Goal: Information Seeking & Learning: Check status

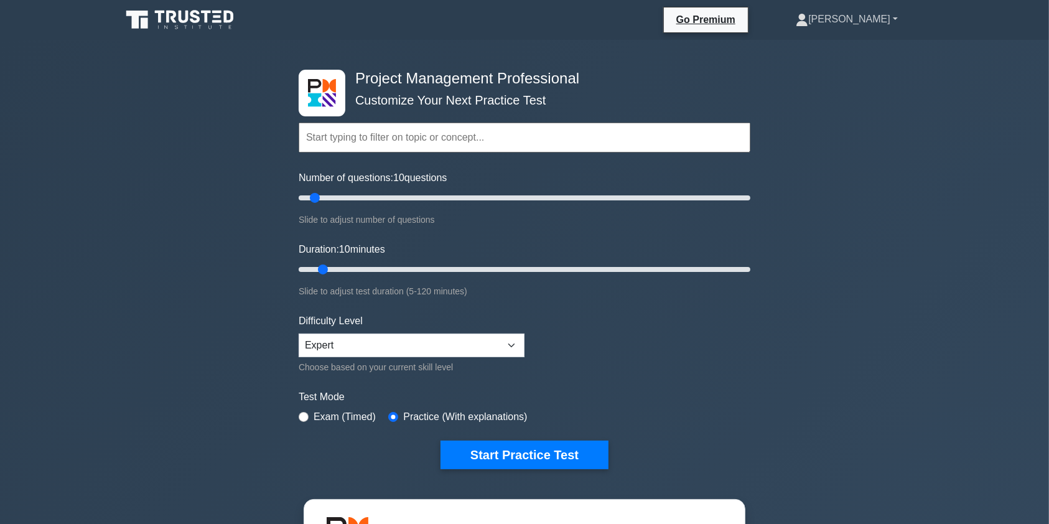
click at [877, 16] on link "[PERSON_NAME]" at bounding box center [847, 19] width 162 height 25
click at [852, 50] on link "Profile" at bounding box center [816, 49] width 98 height 20
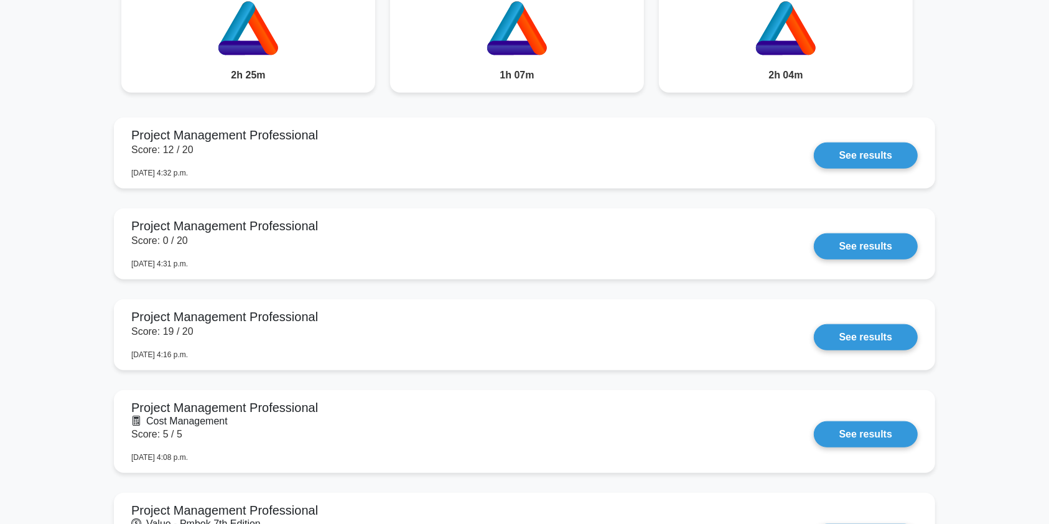
scroll to position [906, 0]
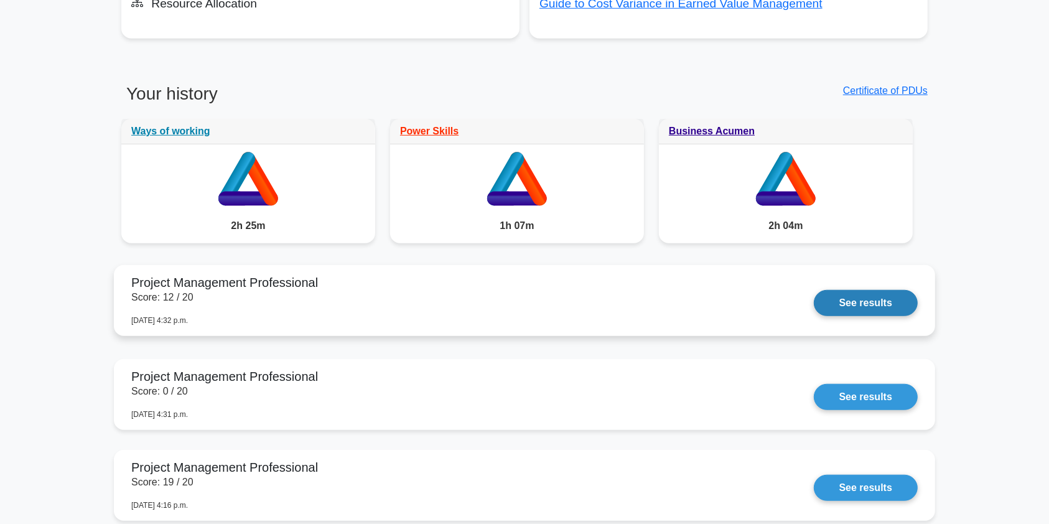
click at [862, 296] on link "See results" at bounding box center [866, 303] width 104 height 26
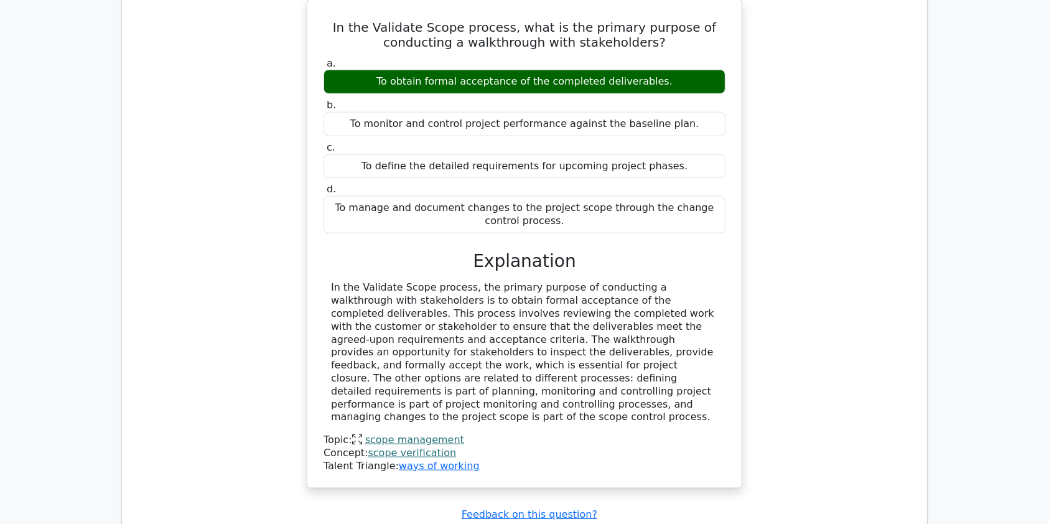
scroll to position [1245, 0]
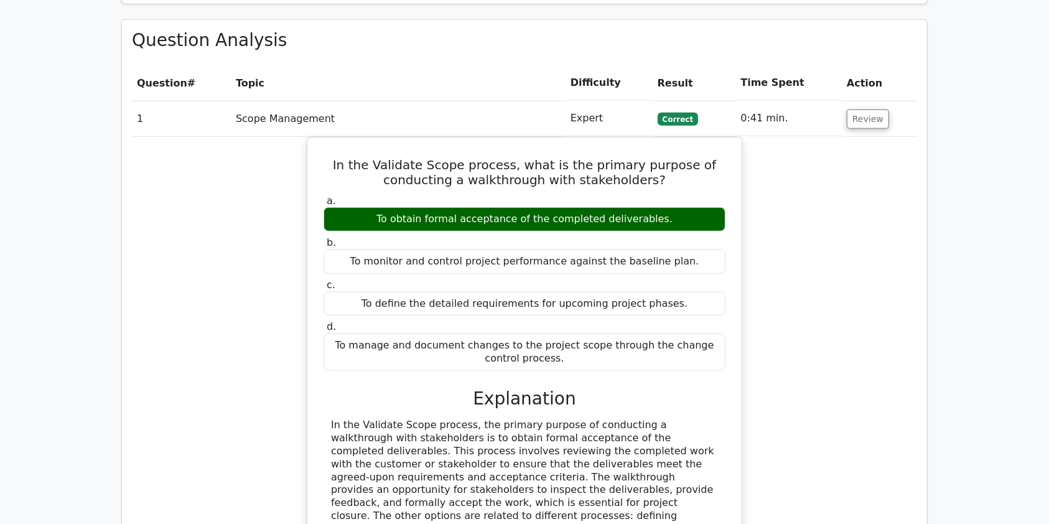
drag, startPoint x: 1061, startPoint y: 271, endPoint x: 816, endPoint y: 314, distance: 248.9
click at [817, 321] on main "Go Premium Project Management Professional Preparation Package (2025) Earn 35 P…" at bounding box center [524, 317] width 1049 height 3044
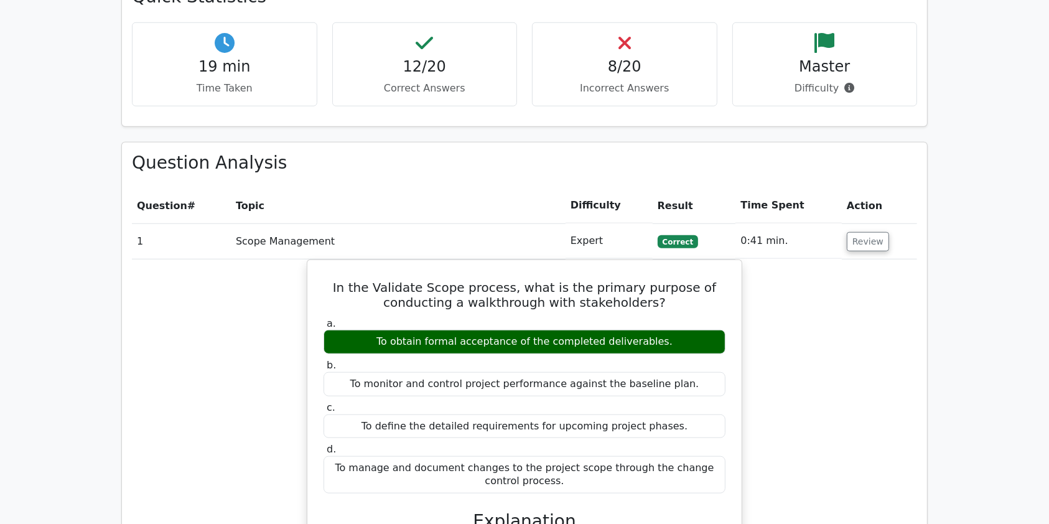
scroll to position [1154, 0]
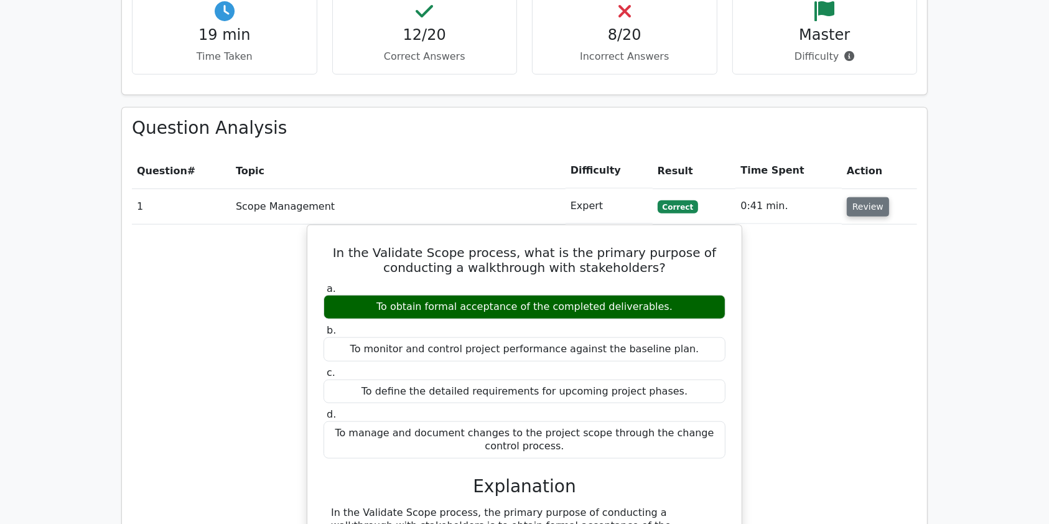
click at [859, 197] on button "Review" at bounding box center [868, 206] width 42 height 19
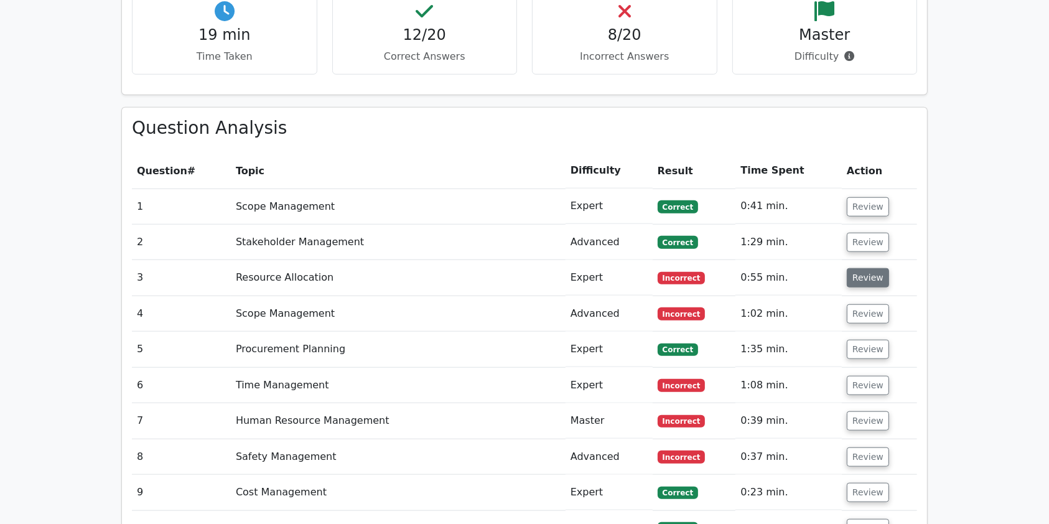
click at [861, 268] on button "Review" at bounding box center [868, 277] width 42 height 19
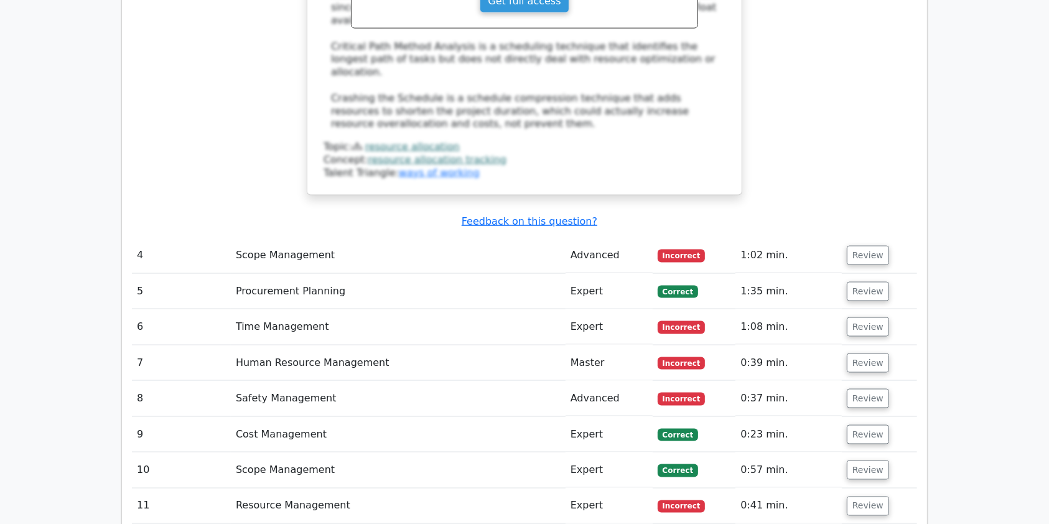
scroll to position [1876, 0]
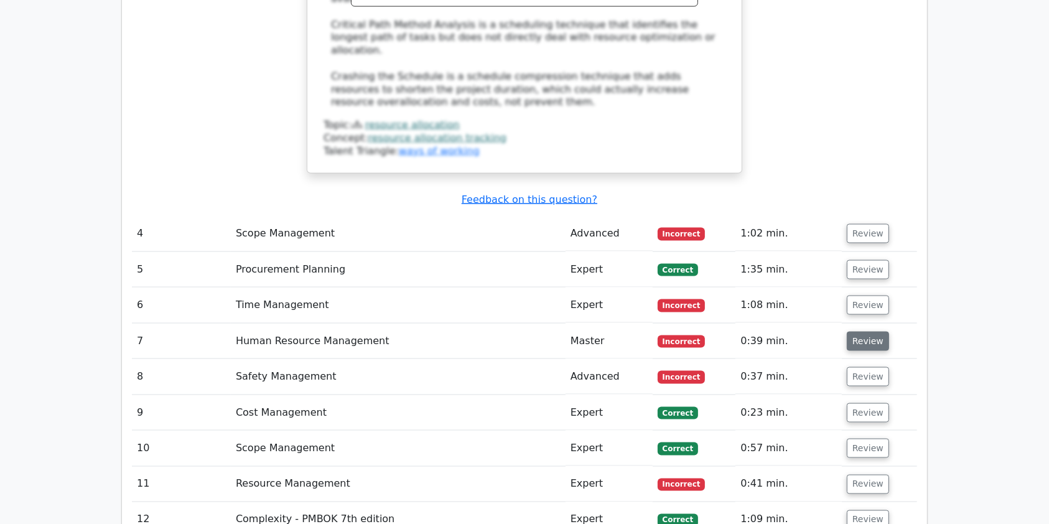
click at [868, 332] on button "Review" at bounding box center [868, 341] width 42 height 19
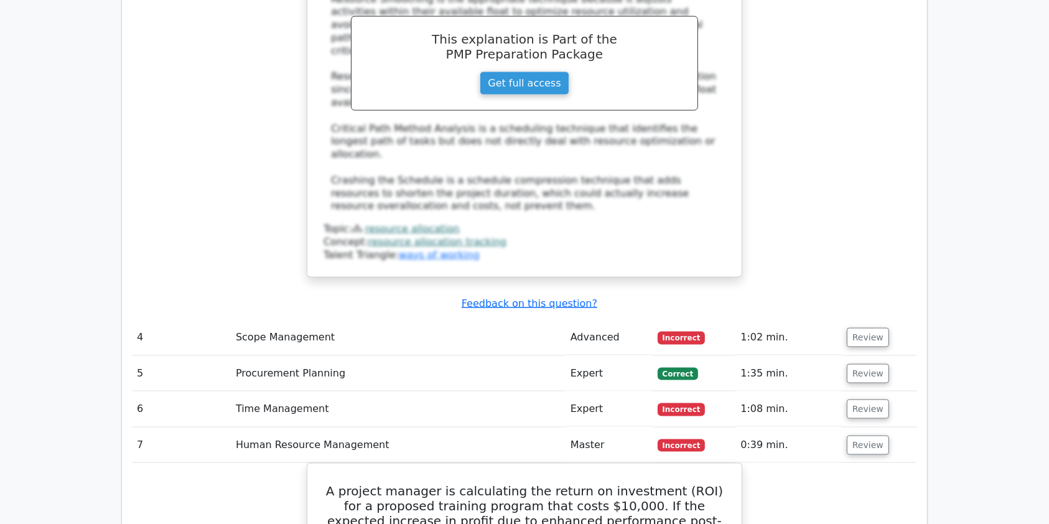
scroll to position [1771, 0]
click at [869, 401] on button "Review" at bounding box center [868, 410] width 42 height 19
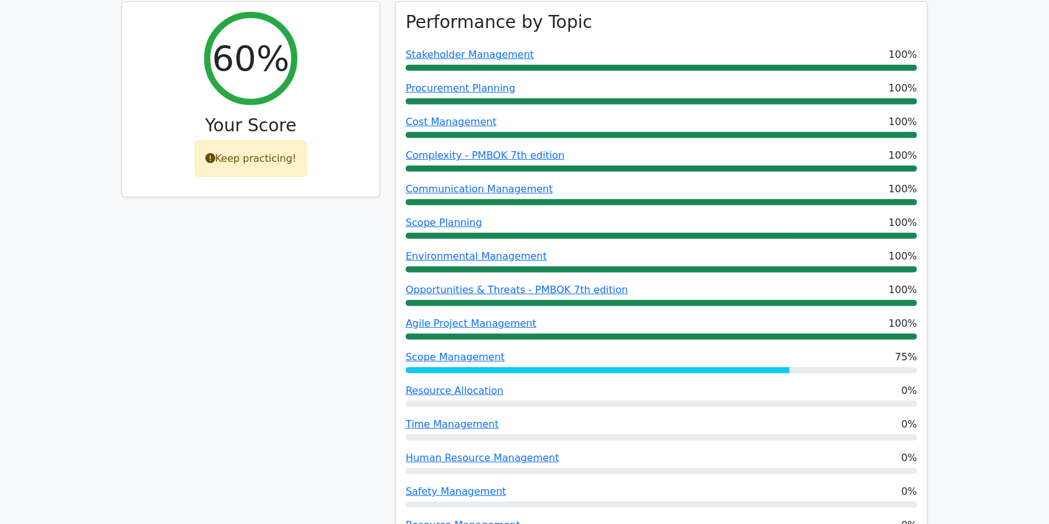
scroll to position [0, 0]
